Goal: Manage account settings

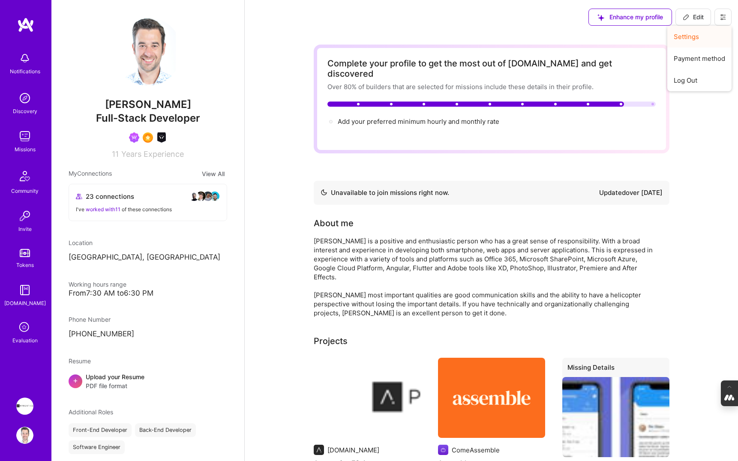
click at [696, 42] on button "Settings" at bounding box center [699, 37] width 64 height 22
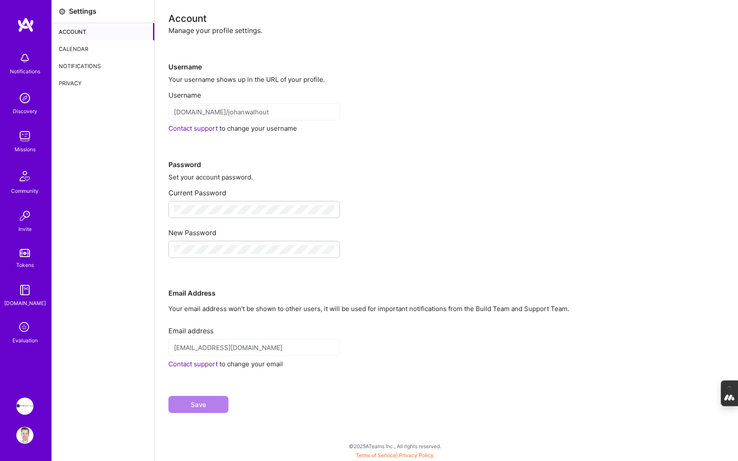
click at [87, 49] on div "Calendar" at bounding box center [103, 48] width 102 height 17
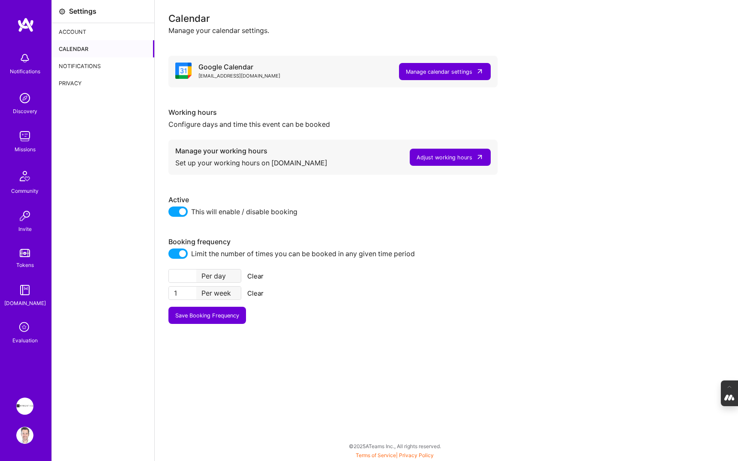
click at [445, 160] on div "Adjust working hours" at bounding box center [445, 157] width 56 height 9
click at [23, 435] on img at bounding box center [24, 435] width 17 height 17
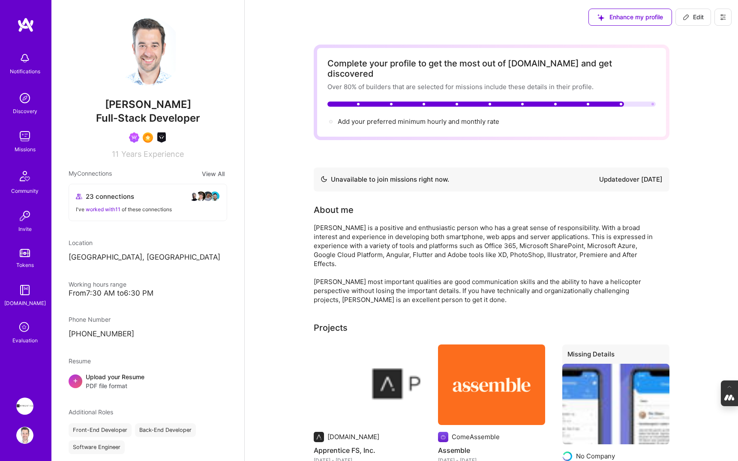
click at [718, 17] on button at bounding box center [722, 17] width 17 height 17
click at [699, 81] on button "Log Out" at bounding box center [699, 80] width 64 height 22
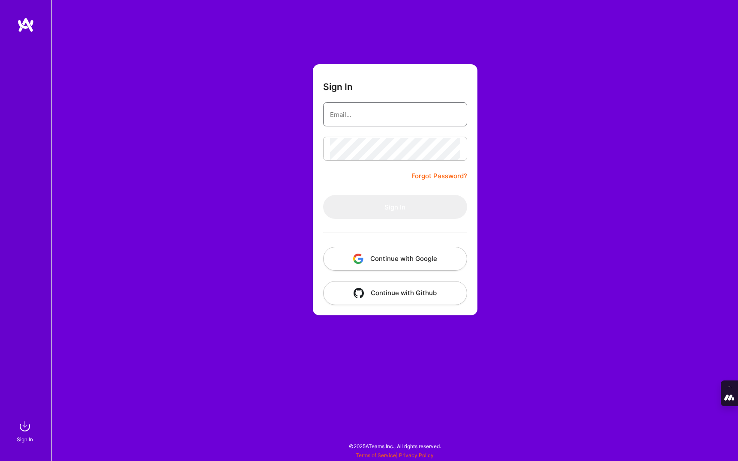
click at [407, 113] on input "email" at bounding box center [395, 115] width 130 height 22
type input "tanya@a.team"
click at [413, 259] on button "Continue with Google" at bounding box center [395, 259] width 144 height 24
